Goal: Task Accomplishment & Management: Manage account settings

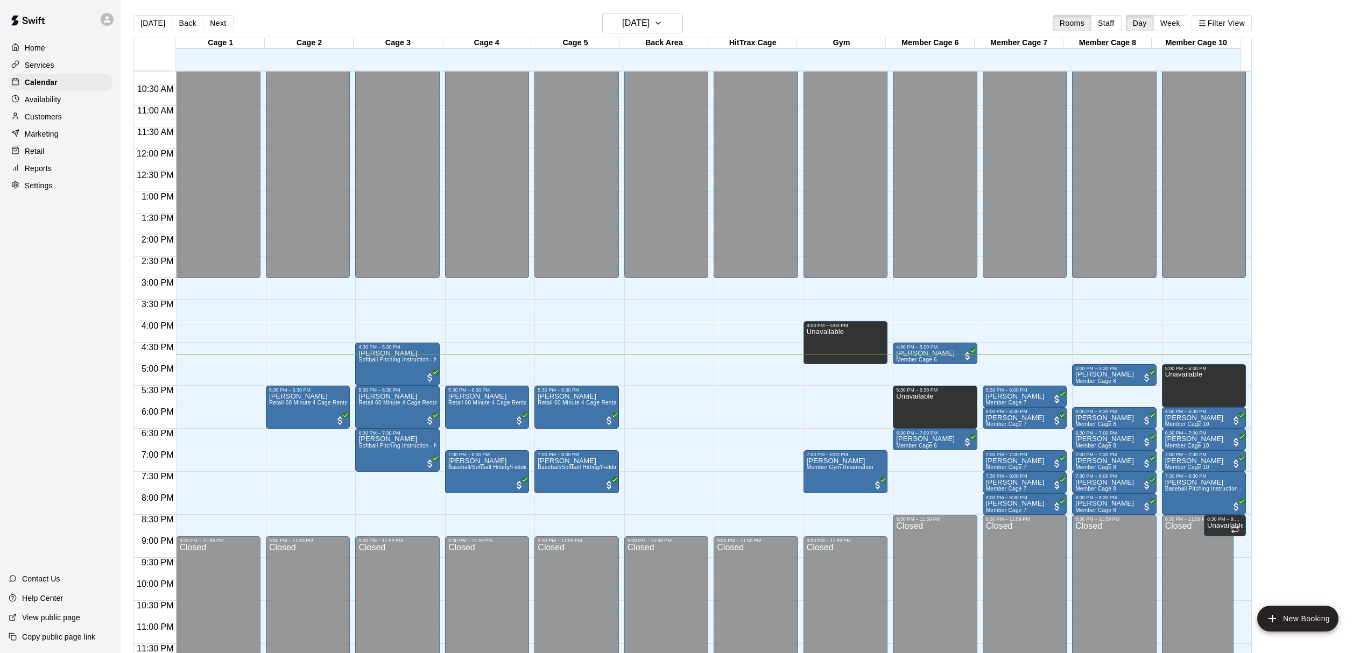
scroll to position [369, 0]
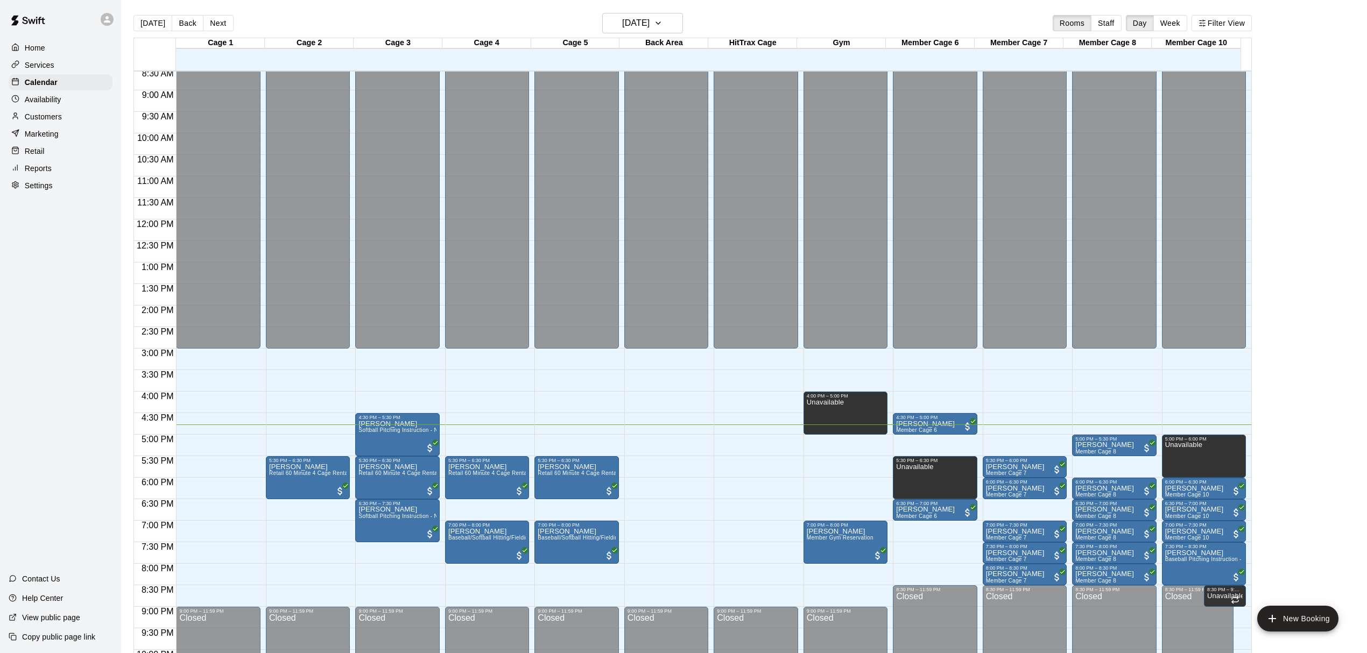
click at [1339, 335] on main "[DATE] Back [DATE][DATE] Rooms Staff Day Week Filter View Cage 1 15 Wed Cage 2 …" at bounding box center [743, 339] width 1237 height 653
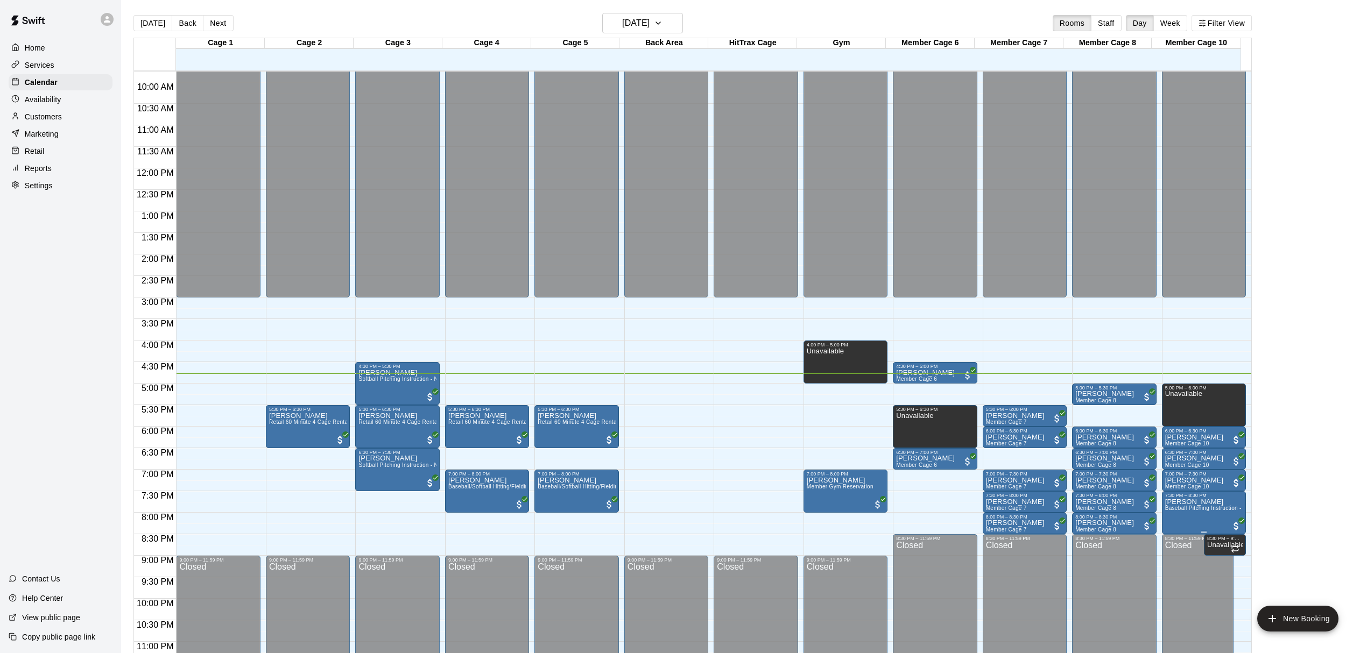
scroll to position [440, 0]
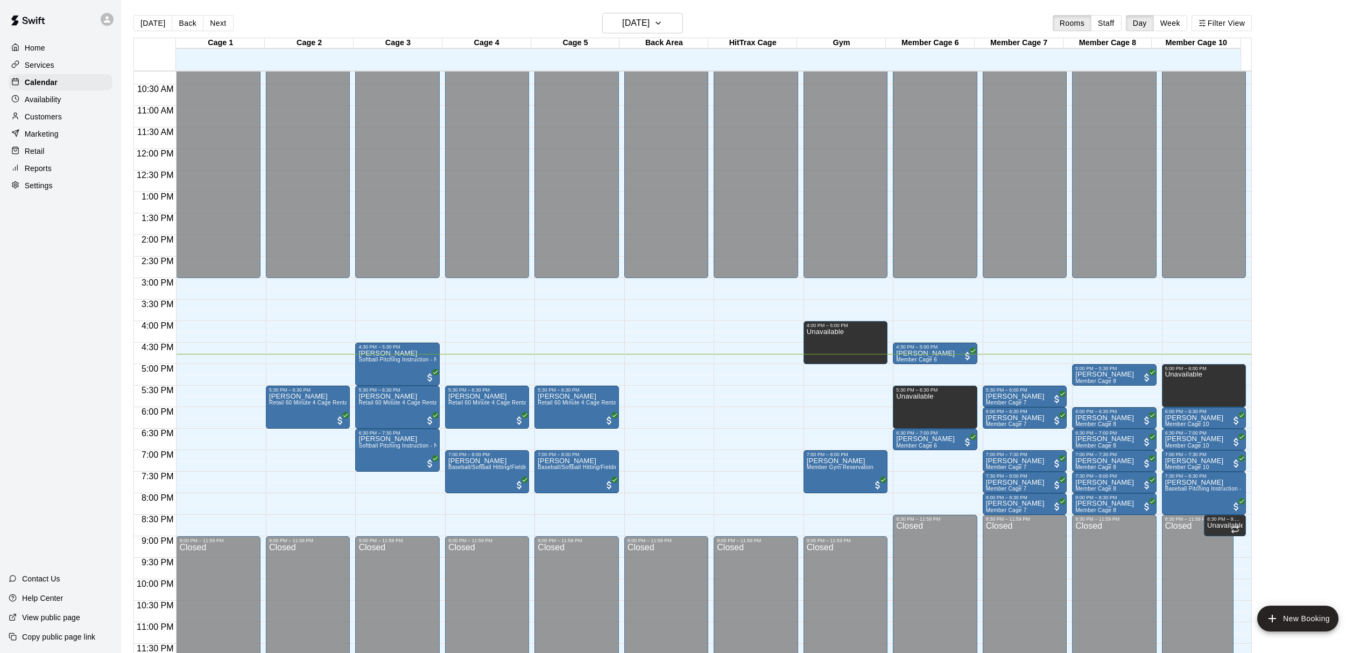
click at [1305, 409] on main "[DATE] Back [DATE][DATE] Rooms Staff Day Week Filter View Cage 1 15 Wed Cage 2 …" at bounding box center [743, 339] width 1237 height 653
click at [1340, 364] on main "[DATE] Back [DATE][DATE] Rooms Staff Day Week Filter View Cage 1 15 Wed Cage 2 …" at bounding box center [743, 339] width 1237 height 653
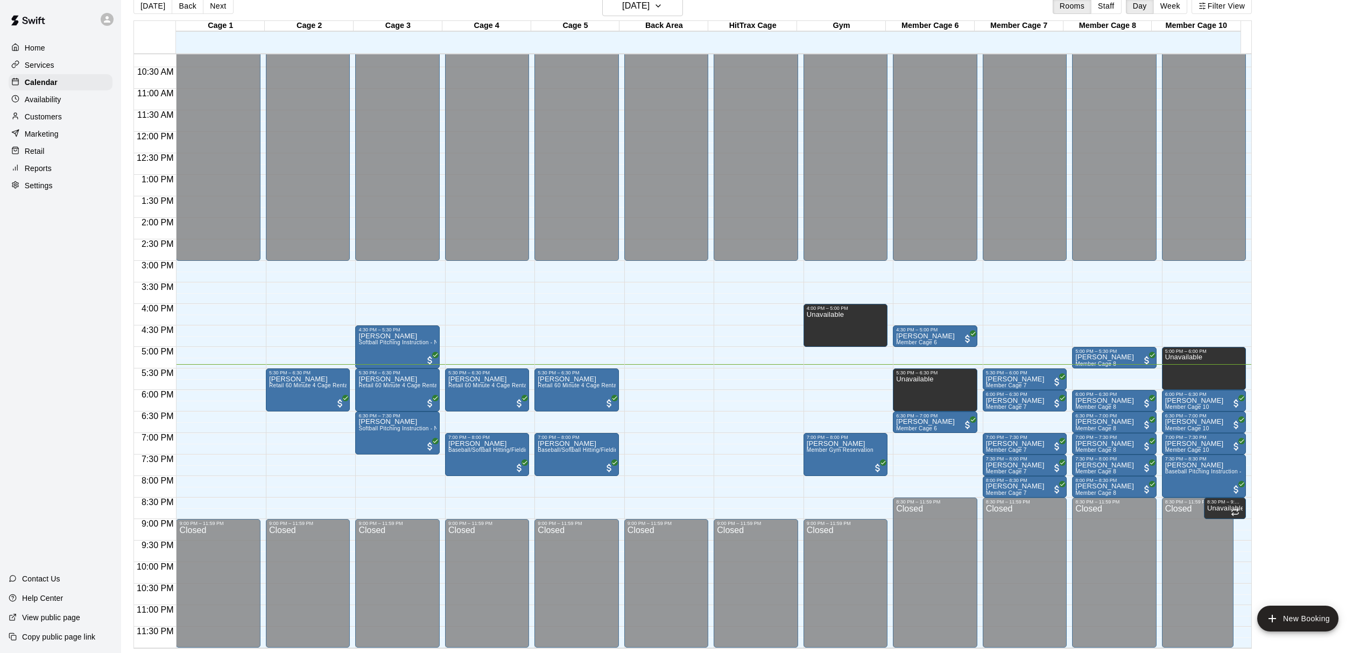
click at [1312, 153] on main "[DATE] Back [DATE][DATE] Rooms Staff Day Week Filter View Cage 1 15 Wed Cage 2 …" at bounding box center [743, 322] width 1237 height 653
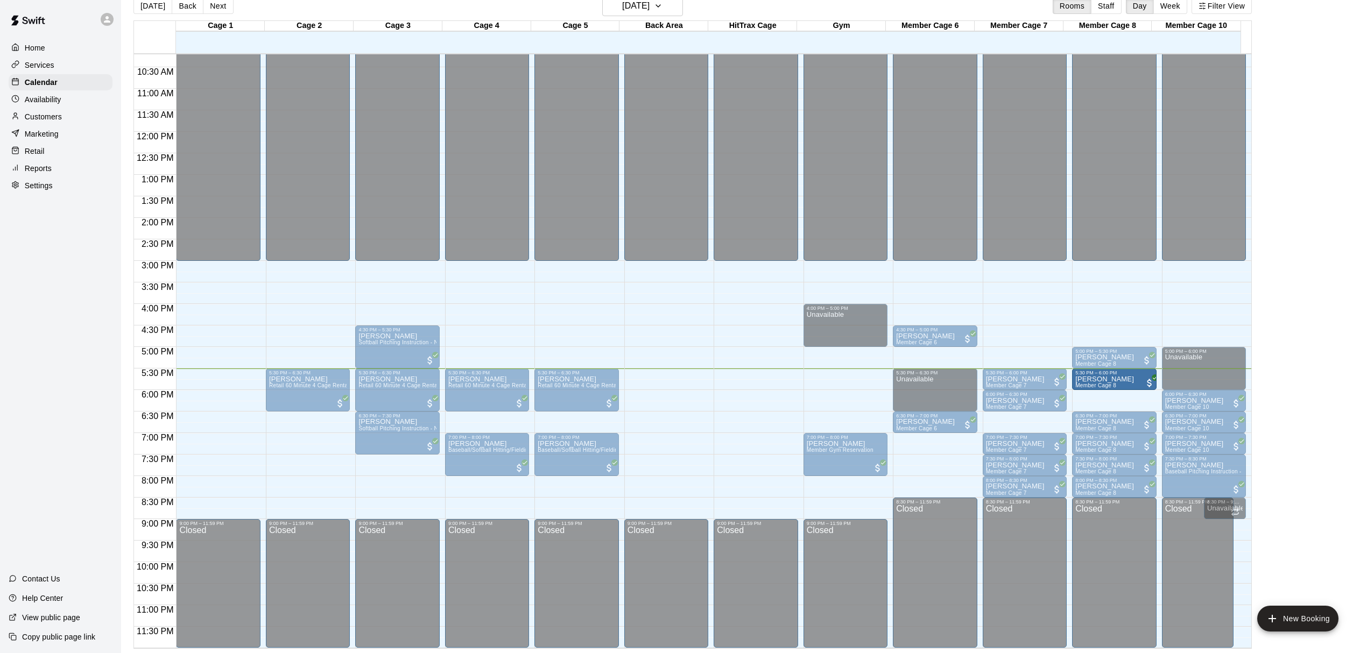
drag, startPoint x: 1127, startPoint y: 403, endPoint x: 1127, endPoint y: 382, distance: 20.5
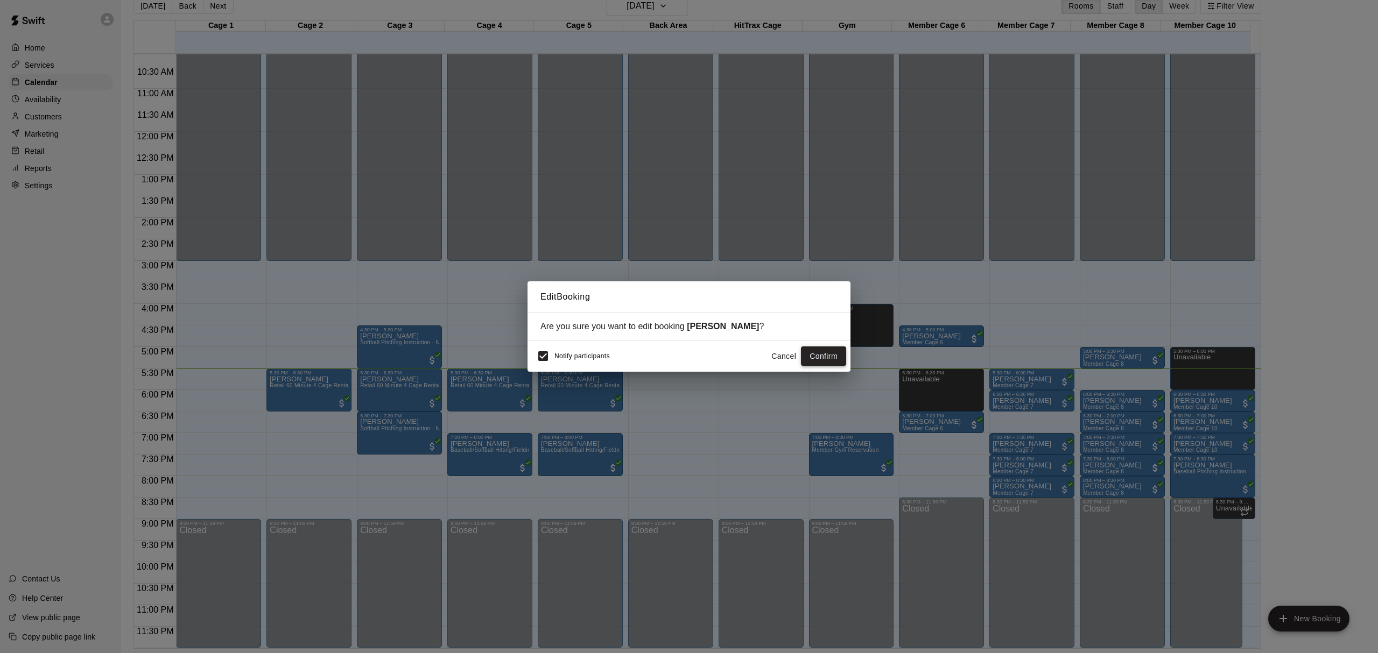
click at [825, 355] on button "Confirm" at bounding box center [823, 357] width 45 height 20
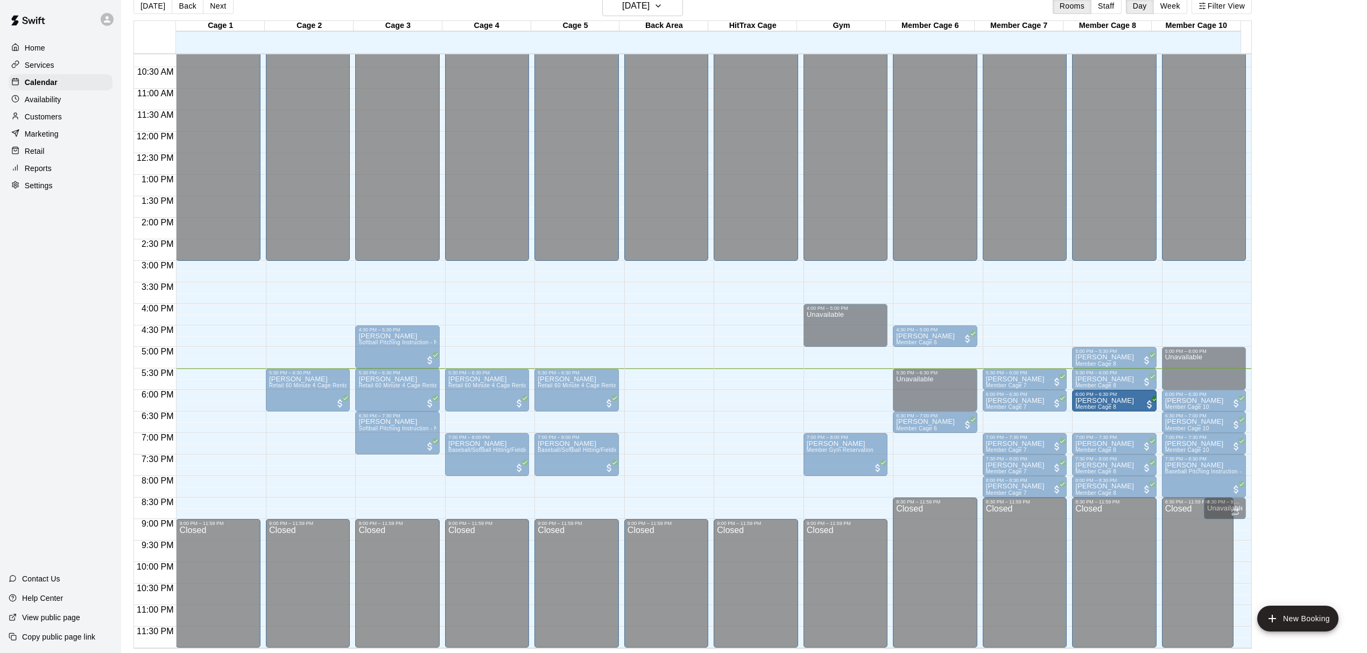
drag, startPoint x: 1122, startPoint y: 423, endPoint x: 1120, endPoint y: 408, distance: 15.2
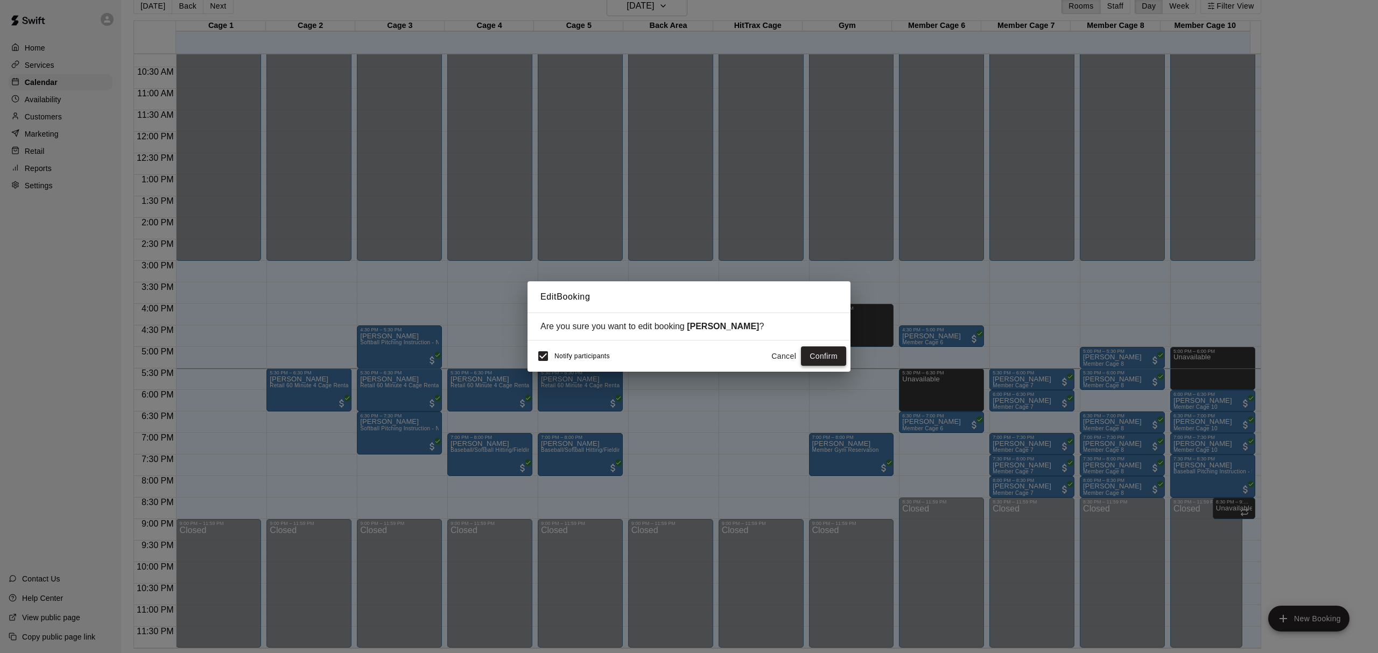
click at [813, 348] on button "Confirm" at bounding box center [823, 357] width 45 height 20
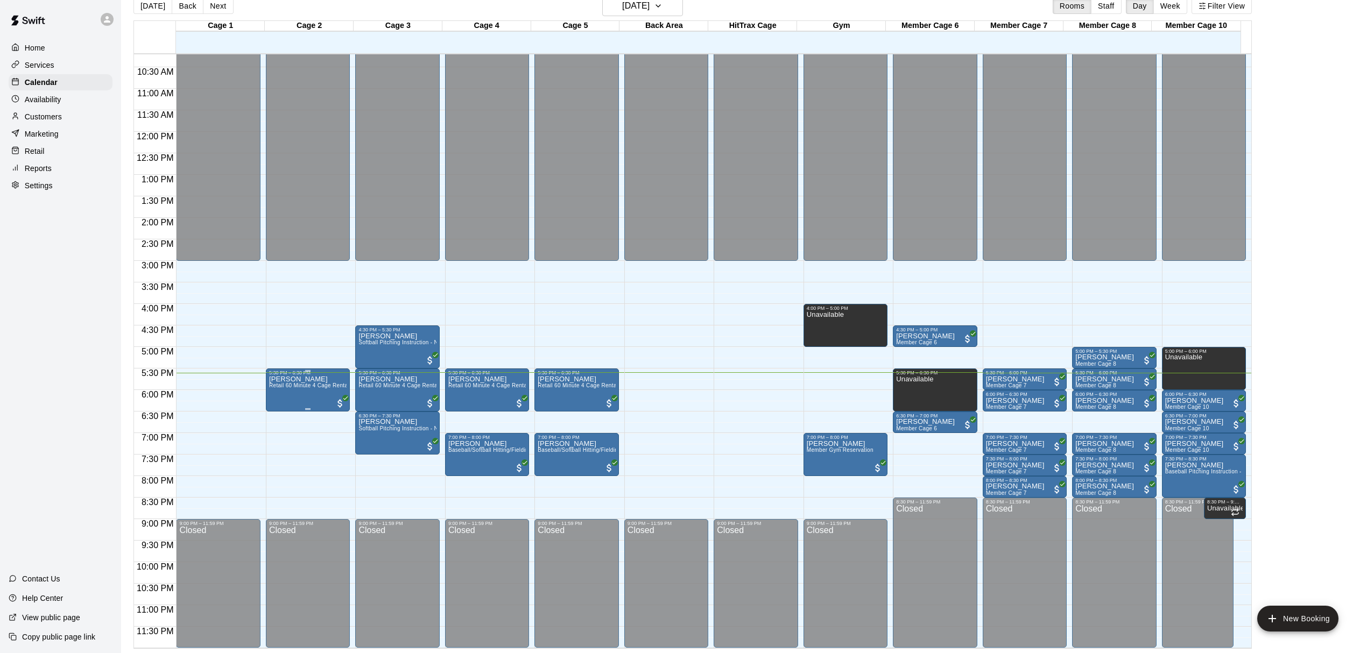
click at [290, 376] on div "5:30 PM – 6:30 PM" at bounding box center [308, 372] width 78 height 5
click at [279, 402] on img "edit" at bounding box center [279, 407] width 12 height 12
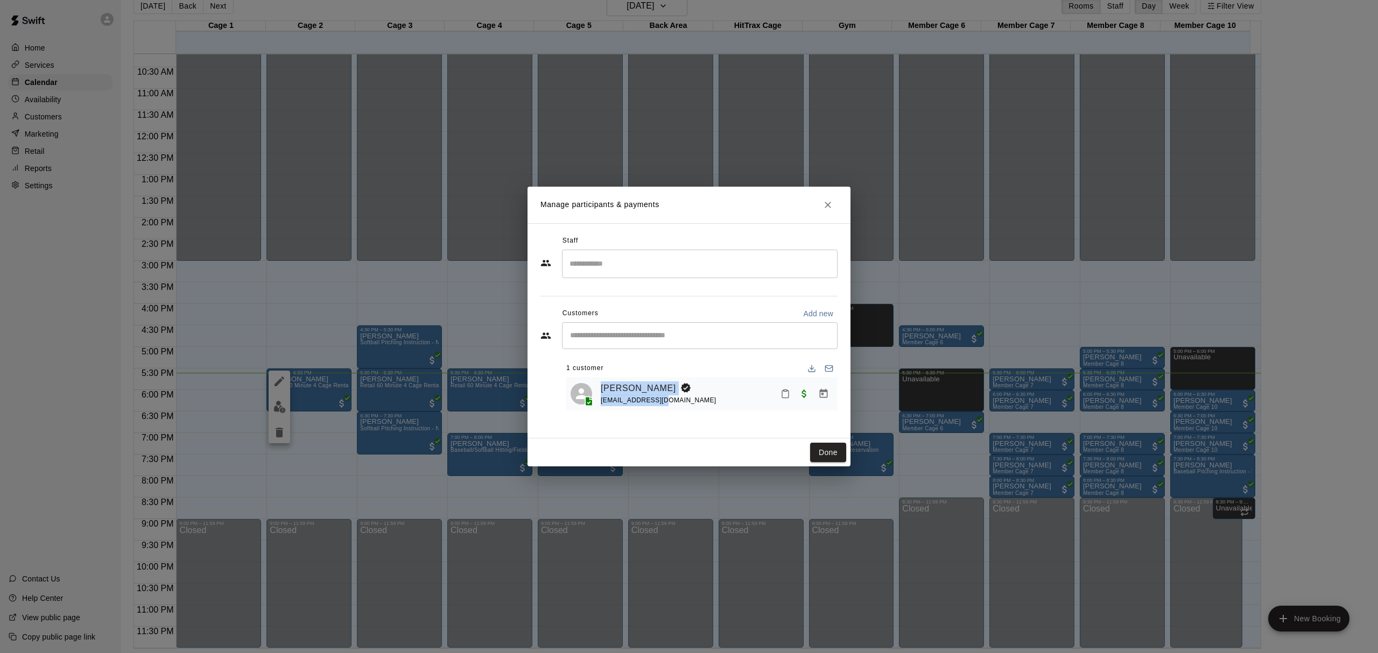
drag, startPoint x: 595, startPoint y: 404, endPoint x: 674, endPoint y: 403, distance: 78.6
click at [674, 403] on div "[PERSON_NAME] [EMAIL_ADDRESS][DOMAIN_NAME]" at bounding box center [702, 394] width 263 height 25
click at [674, 432] on div "Staff ​ Customers Add new ​ 1 customer [PERSON_NAME] [EMAIL_ADDRESS][DOMAIN_NAM…" at bounding box center [688, 330] width 323 height 215
drag, startPoint x: 663, startPoint y: 402, endPoint x: 601, endPoint y: 411, distance: 63.2
click at [601, 411] on div "[PERSON_NAME] [EMAIL_ADDRESS][DOMAIN_NAME]" at bounding box center [701, 394] width 271 height 34
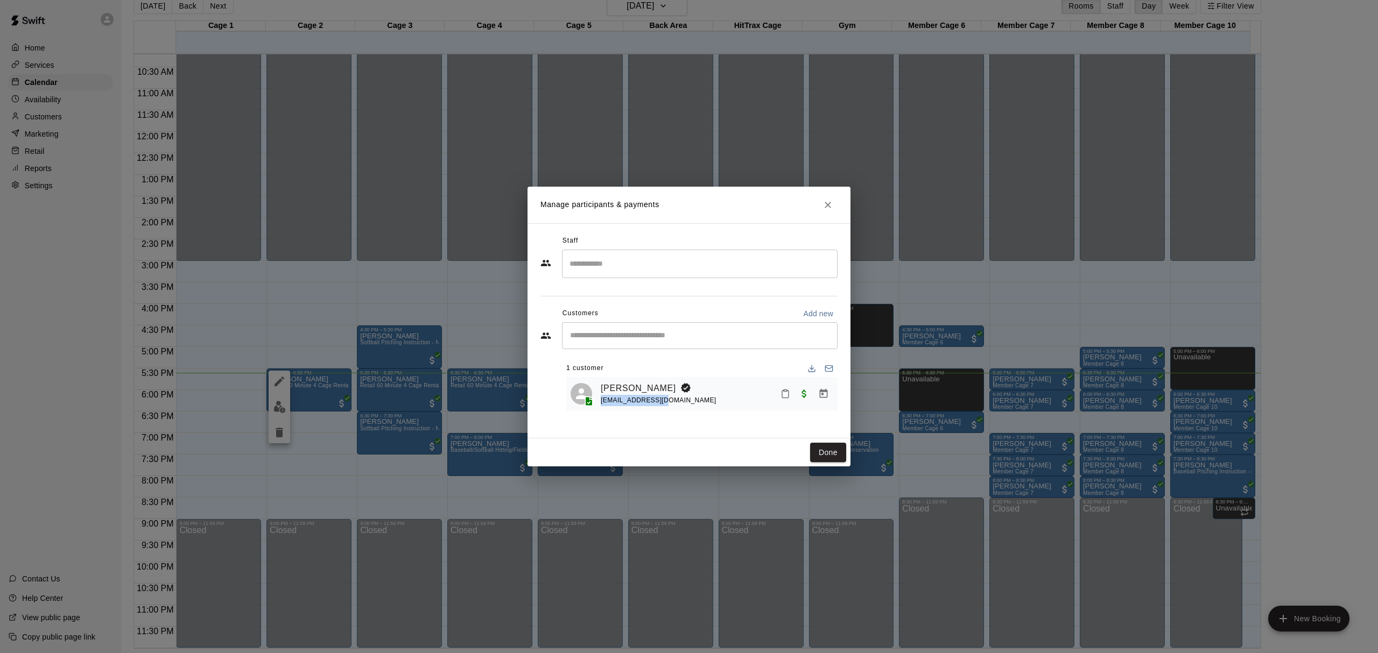
copy span "[EMAIL_ADDRESS][DOMAIN_NAME]"
click at [825, 202] on icon "Close" at bounding box center [828, 205] width 6 height 6
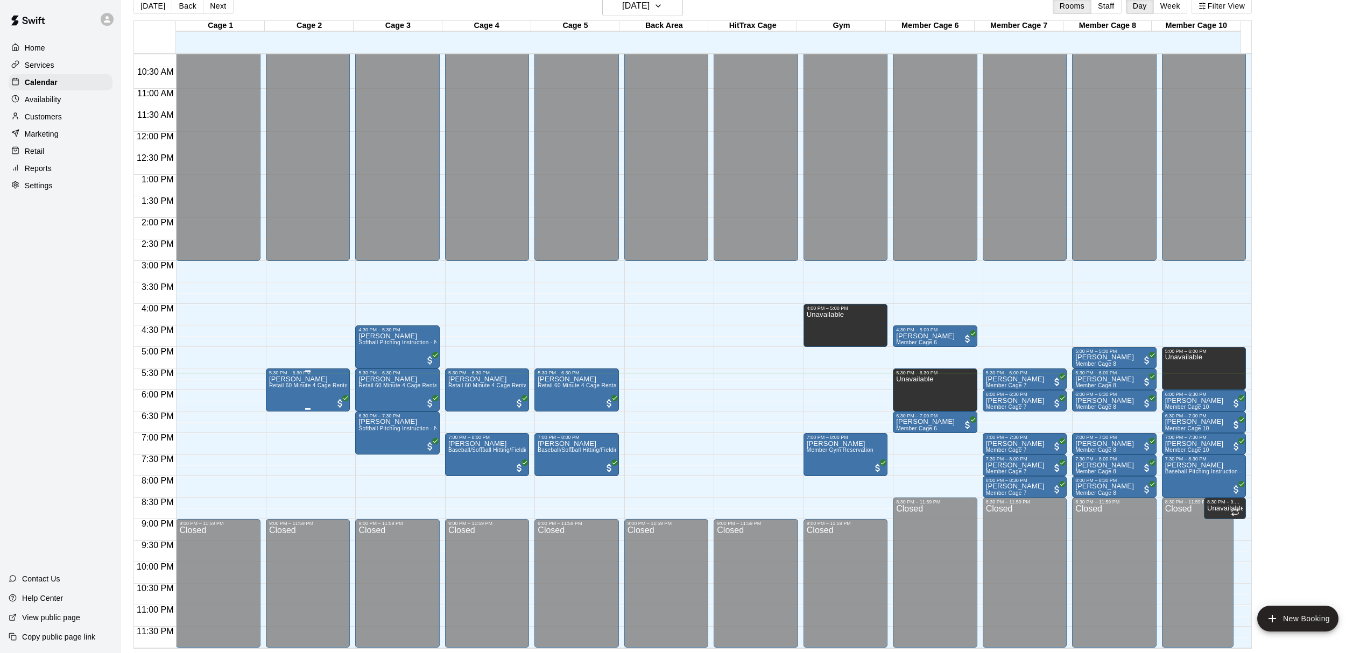
click at [1313, 295] on div at bounding box center [689, 326] width 1378 height 653
click at [1312, 324] on main "[DATE] Back [DATE][DATE] Rooms Staff Day Week Filter View Cage 1 15 Wed Cage 2 …" at bounding box center [743, 322] width 1237 height 653
click at [1273, 217] on main "[DATE] Back [DATE][DATE] Rooms Staff Day Week Filter View Cage 1 15 Wed Cage 2 …" at bounding box center [743, 322] width 1237 height 653
click at [1325, 325] on main "[DATE] Back [DATE][DATE] Rooms Staff Day Week Filter View Cage 1 15 Wed Cage 2 …" at bounding box center [743, 322] width 1237 height 653
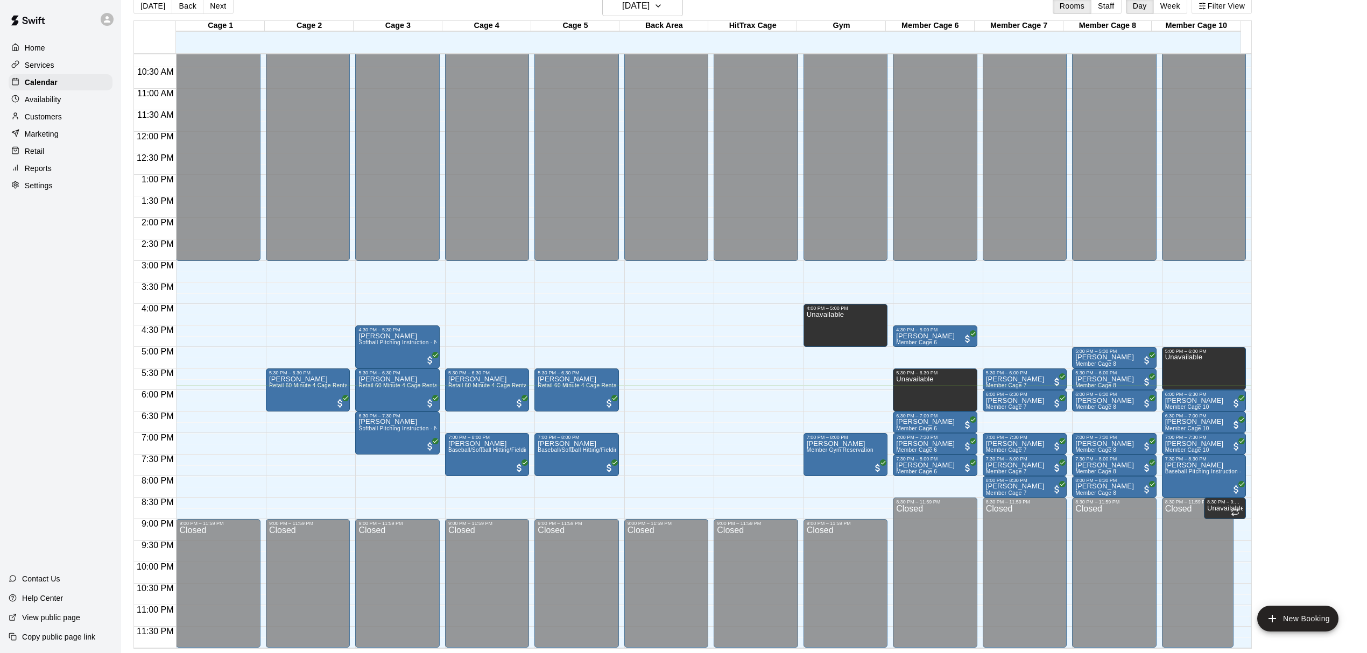
click at [1295, 132] on main "[DATE] Back [DATE][DATE] Rooms Staff Day Week Filter View Cage 1 15 Wed Cage 2 …" at bounding box center [743, 322] width 1237 height 653
click at [1333, 322] on main "[DATE] Back [DATE][DATE] Rooms Staff Day Week Filter View Cage 1 15 Wed Cage 2 …" at bounding box center [743, 322] width 1237 height 653
